Goal: Task Accomplishment & Management: Manage account settings

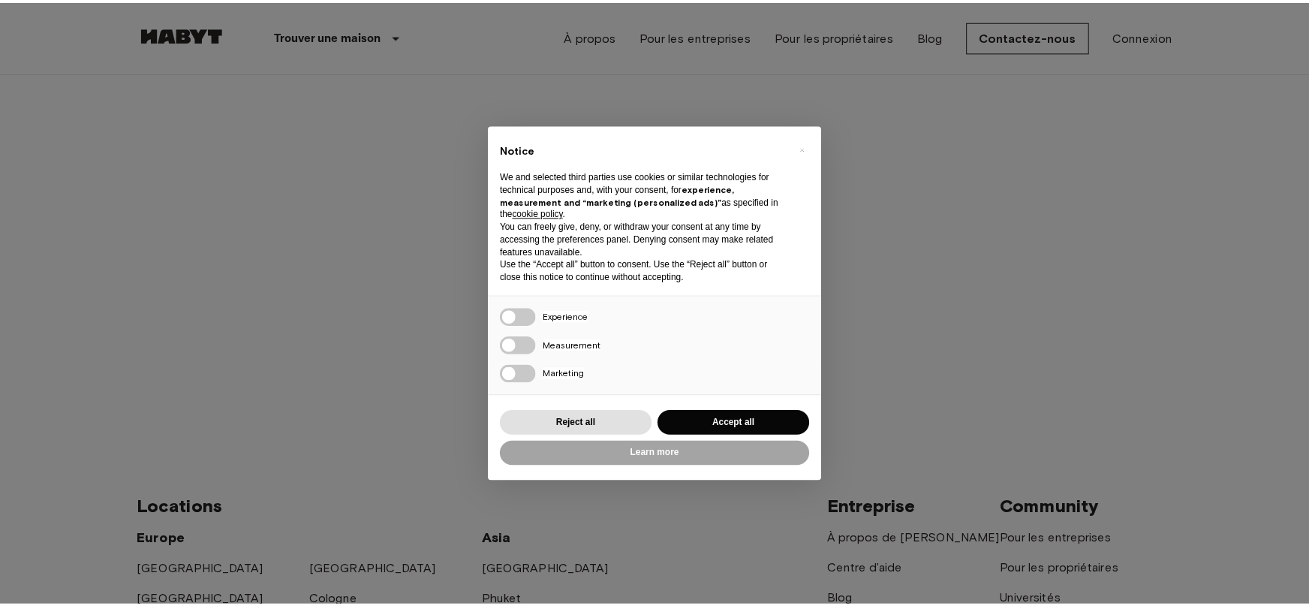
scroll to position [508, 0]
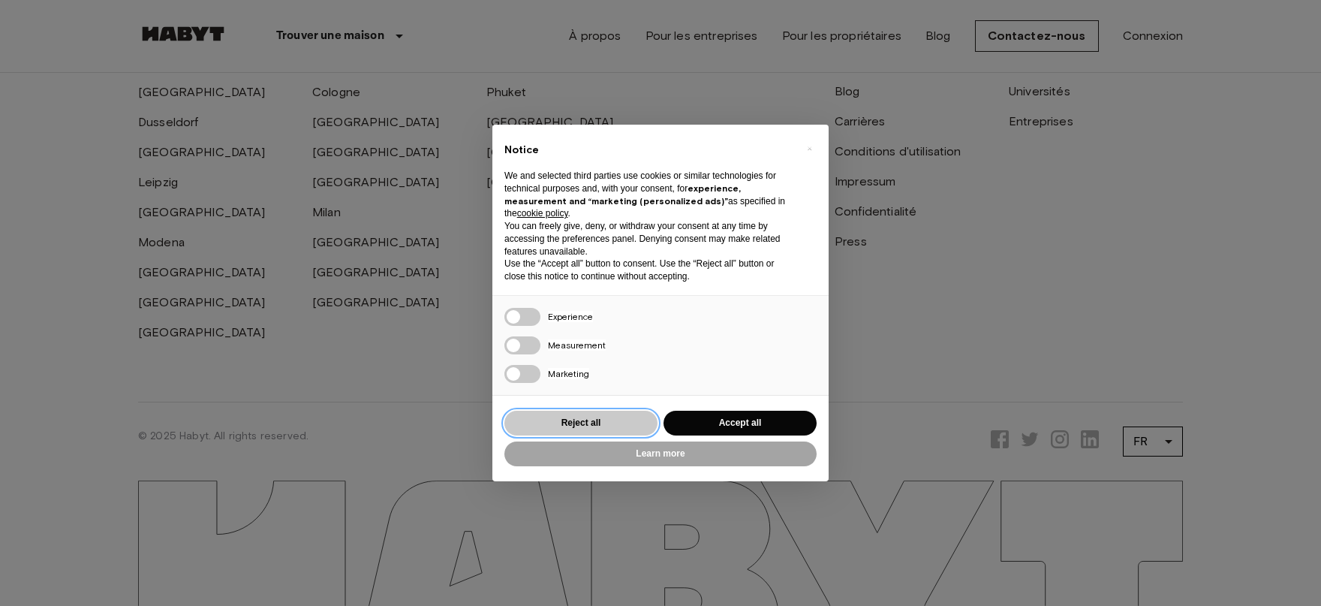
click at [576, 423] on button "Reject all" at bounding box center [580, 423] width 153 height 25
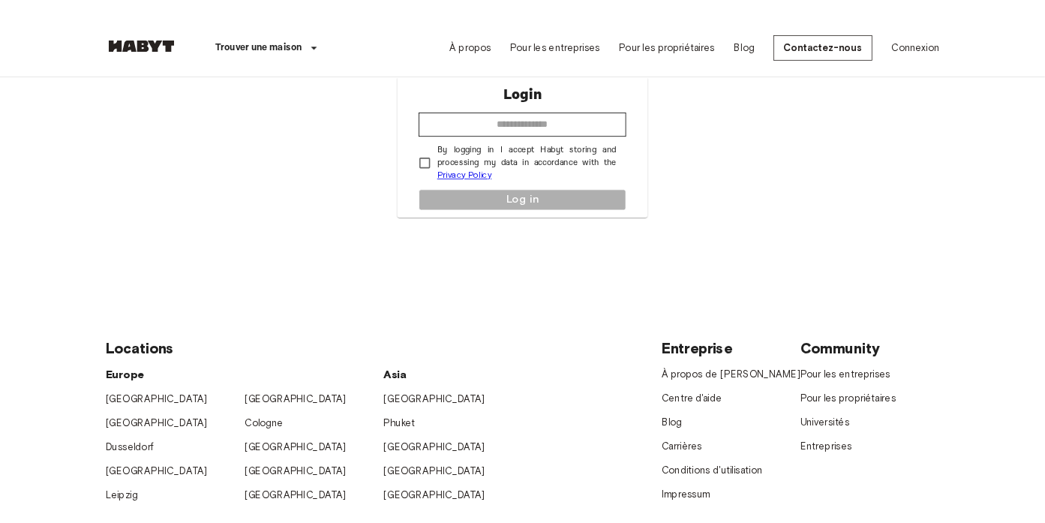
scroll to position [0, 0]
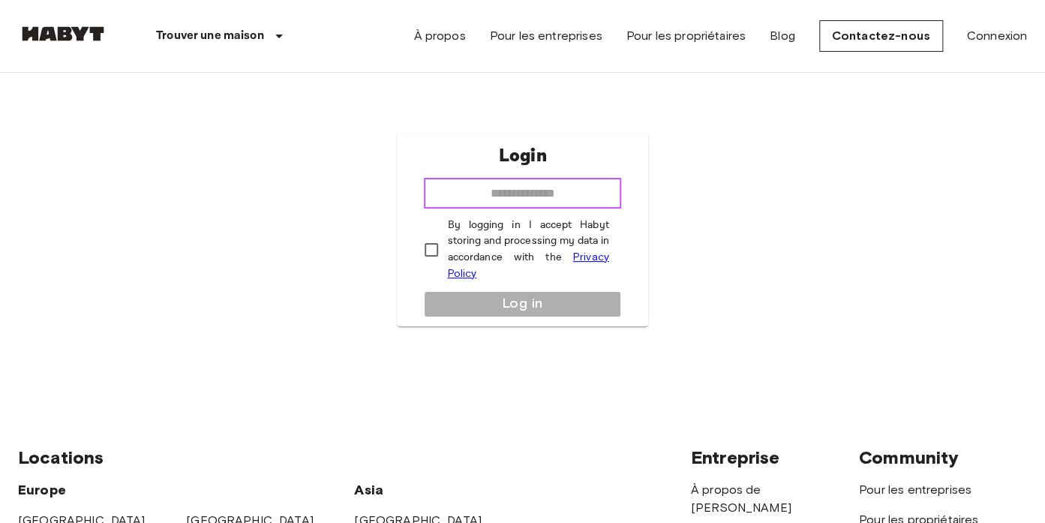
click at [519, 190] on input "email" at bounding box center [522, 194] width 197 height 30
type input "**********"
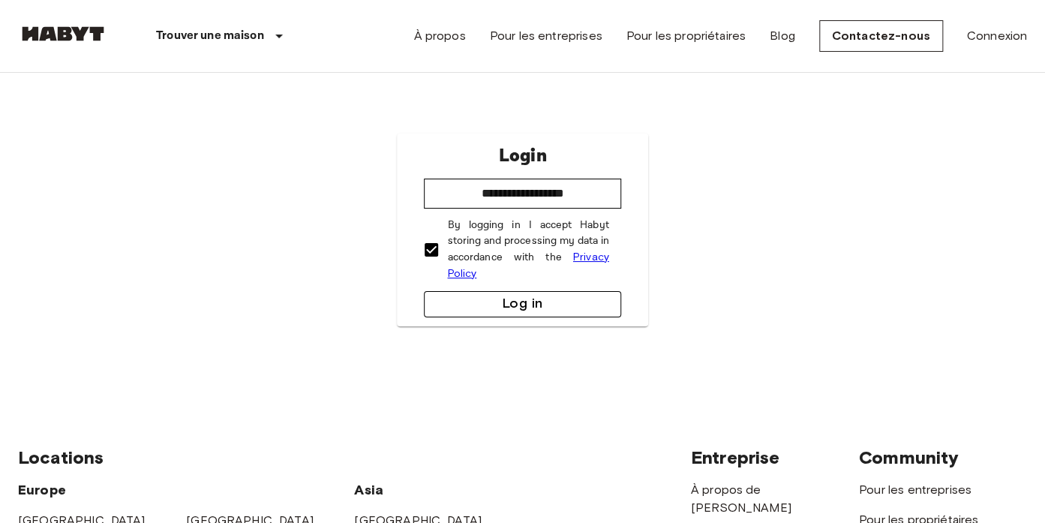
click at [521, 308] on button "Log in" at bounding box center [522, 304] width 197 height 26
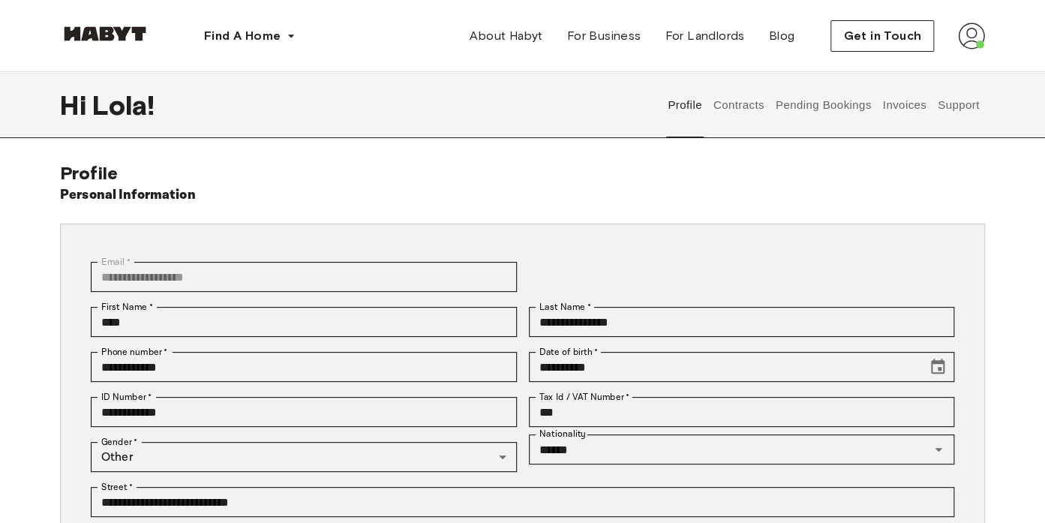
click at [965, 34] on img at bounding box center [971, 36] width 27 height 27
click at [937, 71] on span "Profile" at bounding box center [926, 71] width 38 height 18
click at [969, 41] on img at bounding box center [971, 36] width 27 height 27
click at [728, 101] on button "Contracts" at bounding box center [738, 105] width 55 height 66
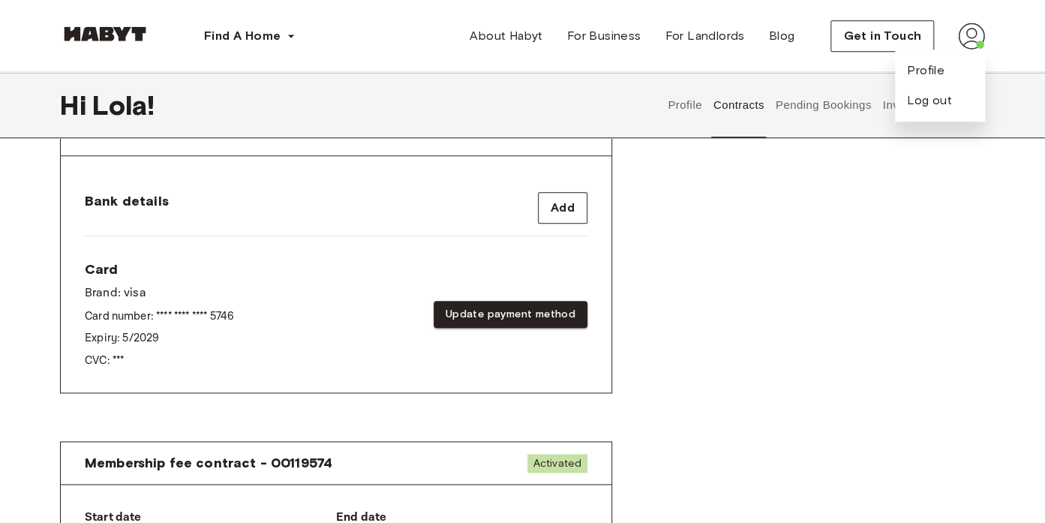
scroll to position [555, 0]
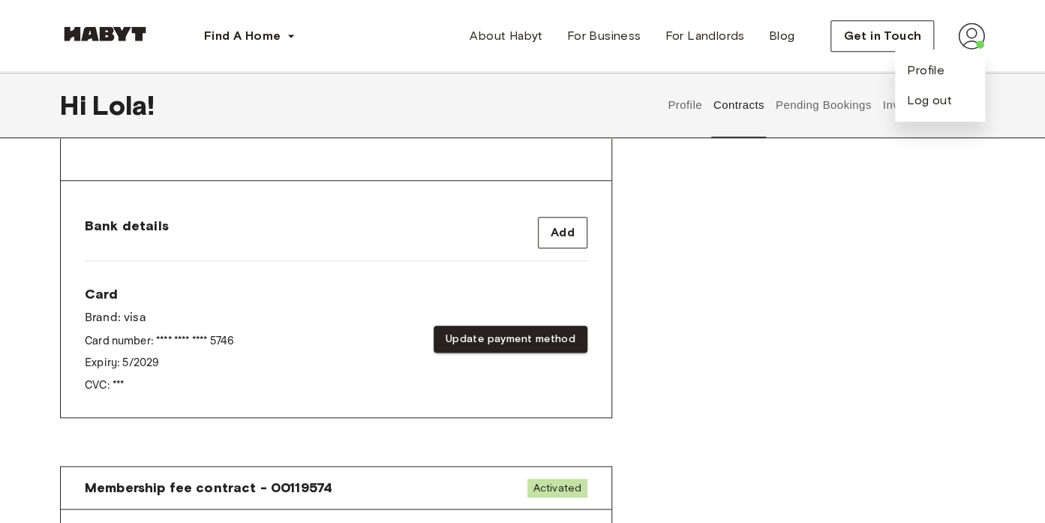
click at [748, 290] on div "Rent contract - 00119573 Activated ▲ ▲ Your Stay [GEOGRAPHIC_DATA] 2F-K See Lis…" at bounding box center [522, 42] width 925 height 824
